Goal: Find specific page/section: Find specific page/section

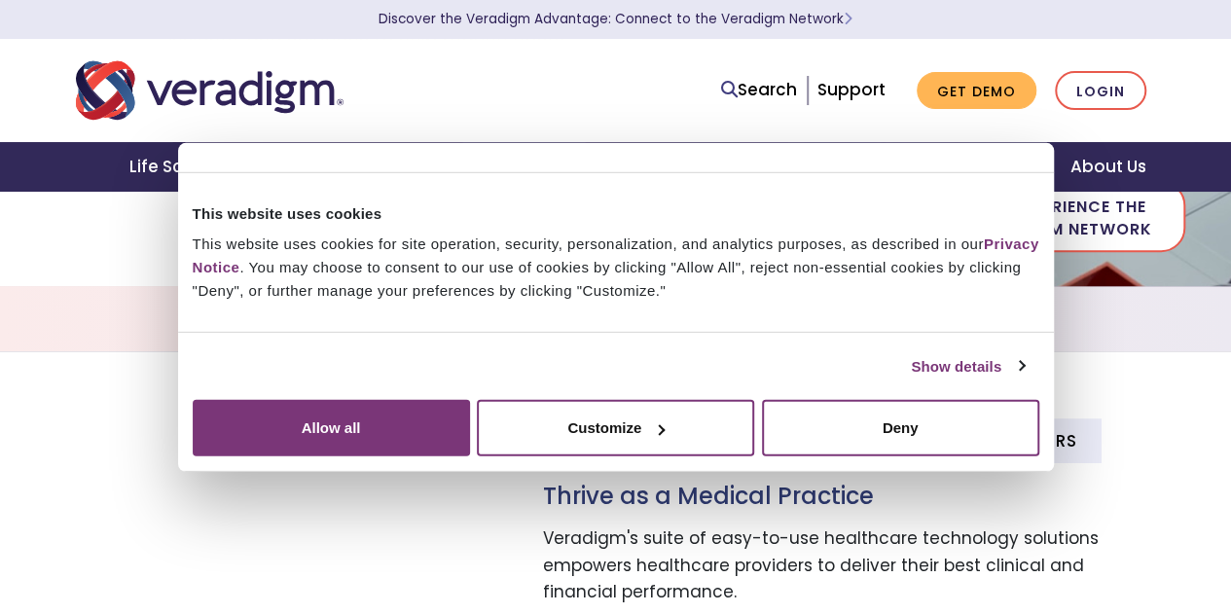
scroll to position [373, 0]
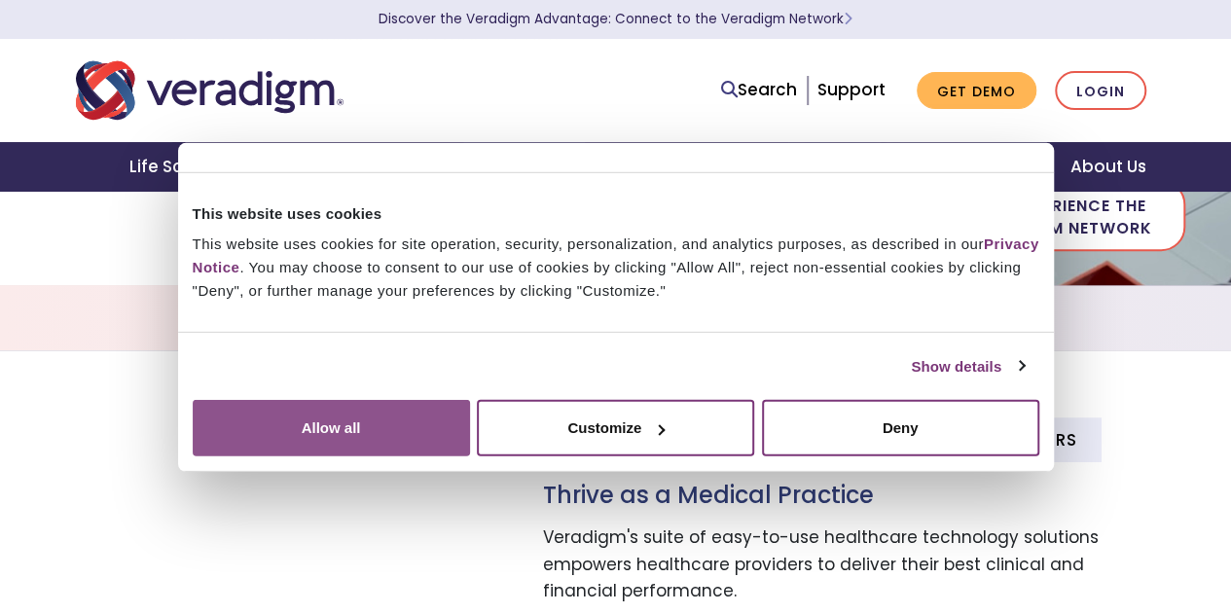
click at [470, 438] on button "Allow all" at bounding box center [331, 428] width 277 height 56
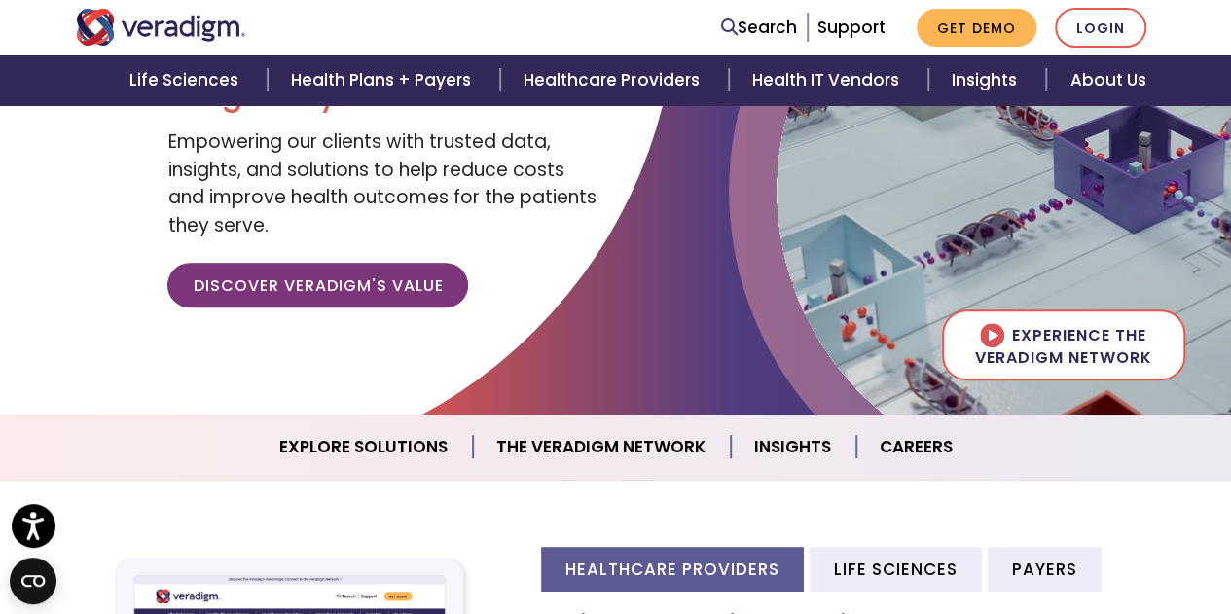
scroll to position [241, 0]
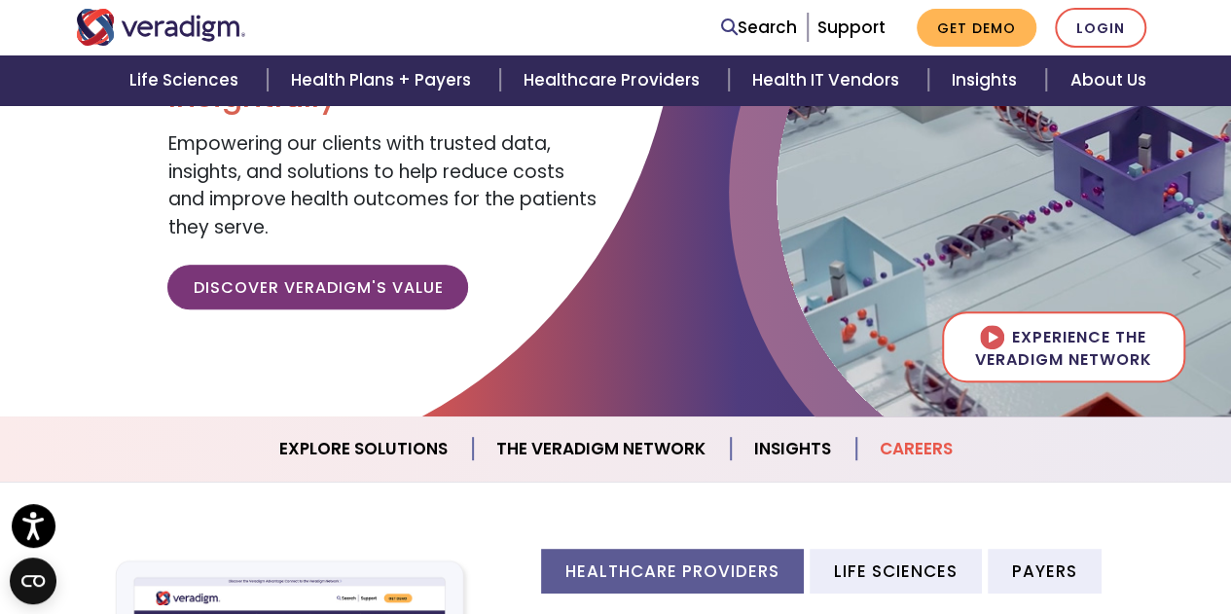
click at [906, 451] on link "Careers" at bounding box center [916, 449] width 120 height 50
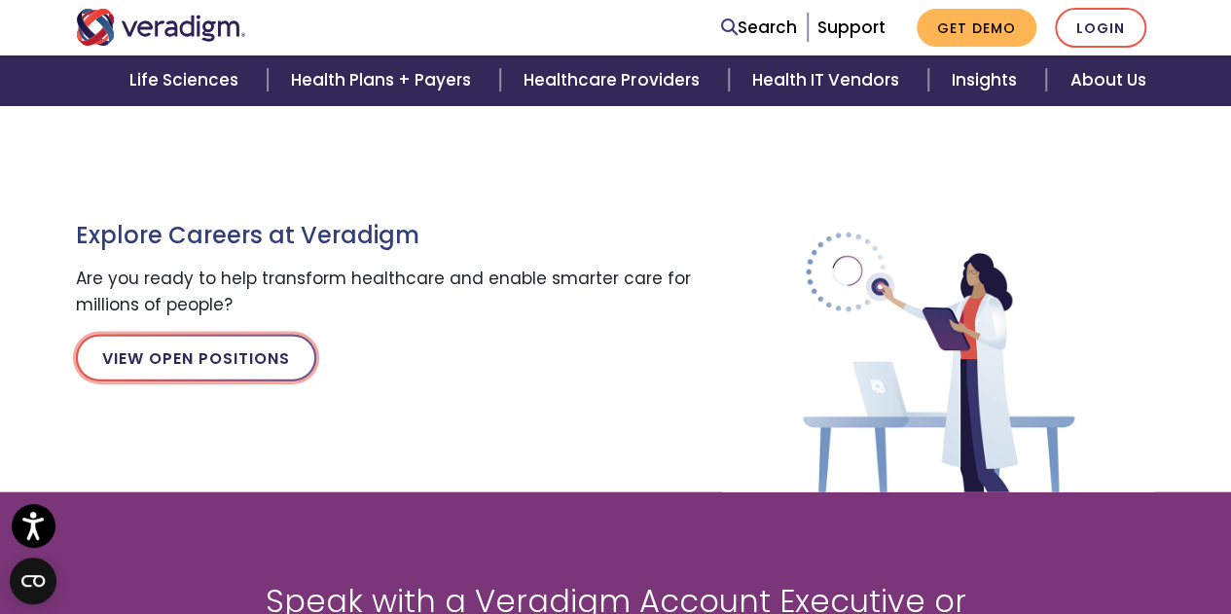
click at [268, 354] on link "View Open Positions" at bounding box center [196, 358] width 240 height 47
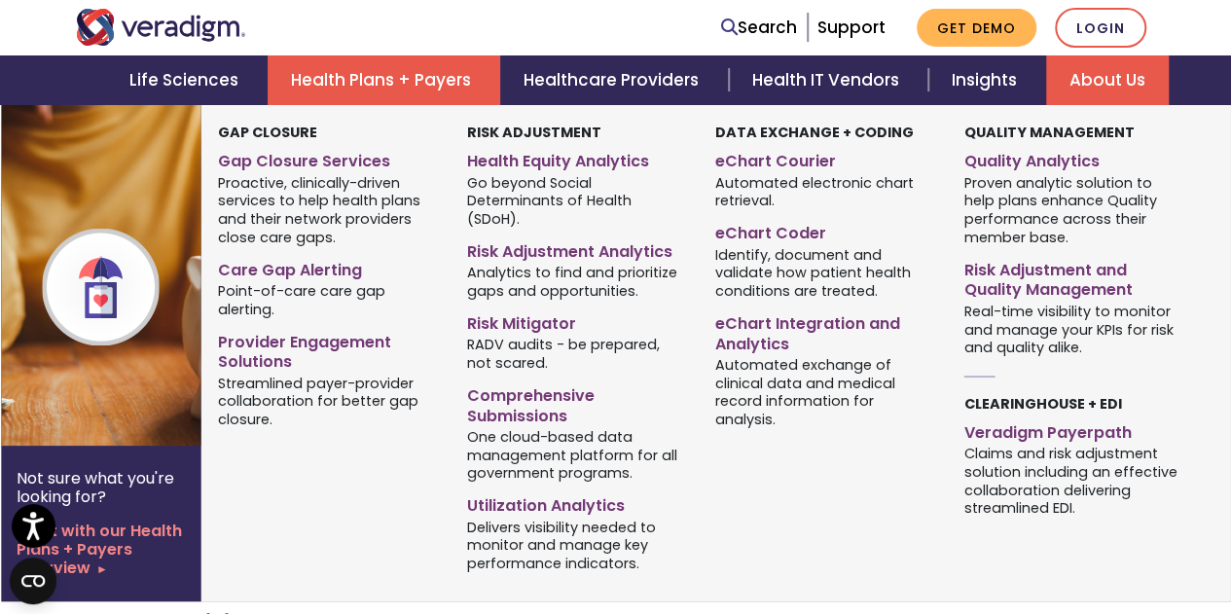
scroll to position [421, 0]
